Goal: Obtain resource: Obtain resource

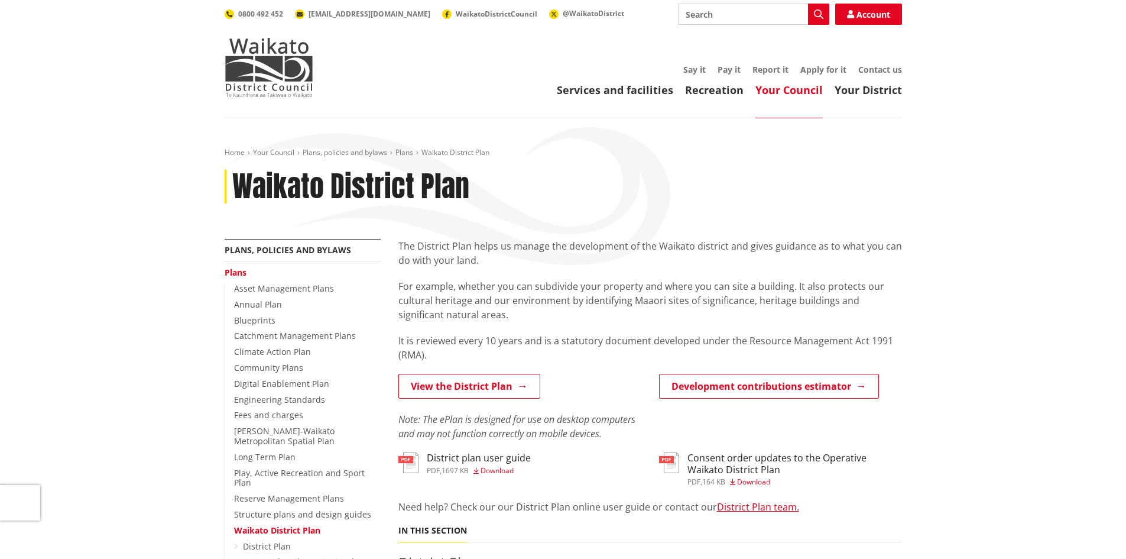
click at [495, 377] on link "View the District Plan" at bounding box center [469, 386] width 142 height 25
click at [501, 392] on link "View the District Plan" at bounding box center [469, 386] width 142 height 25
